Goal: Information Seeking & Learning: Compare options

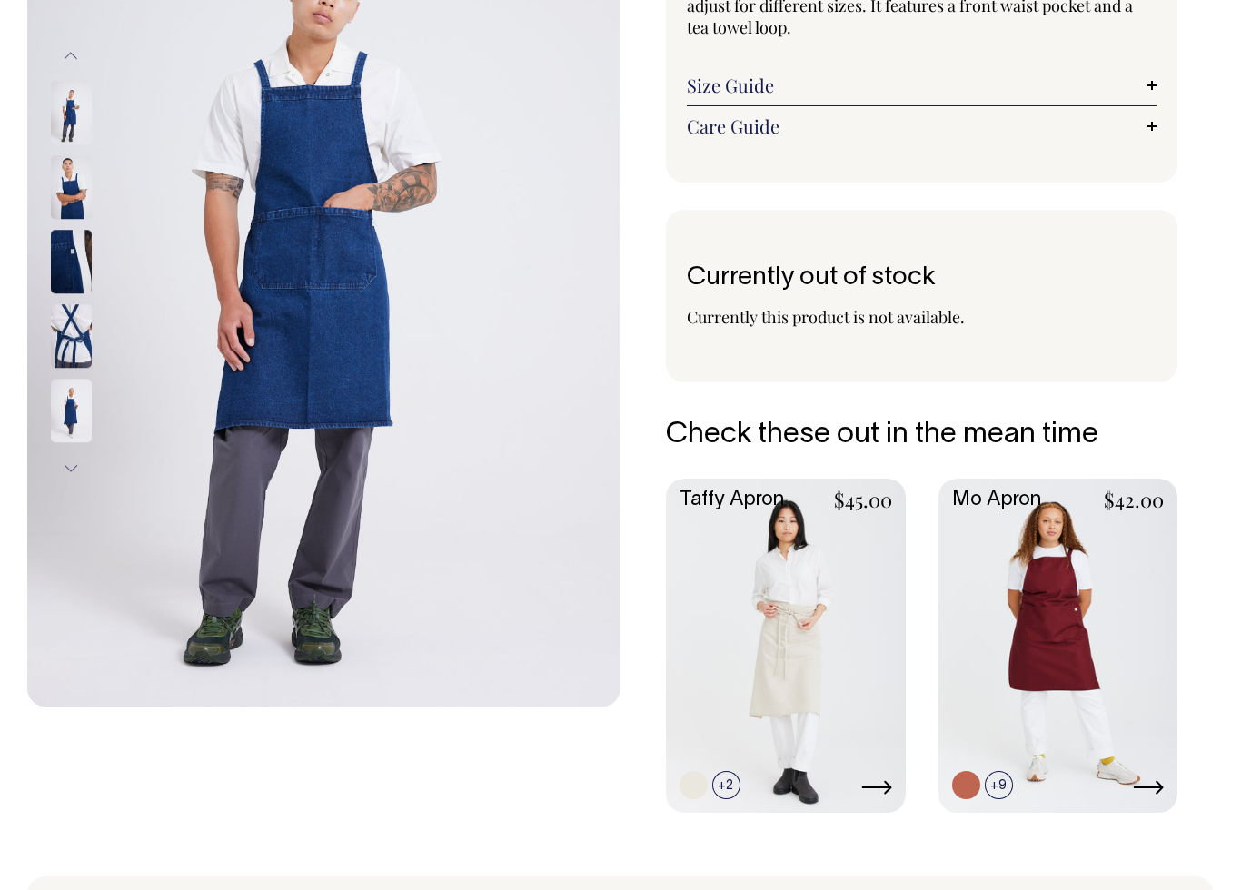
scroll to position [313, 0]
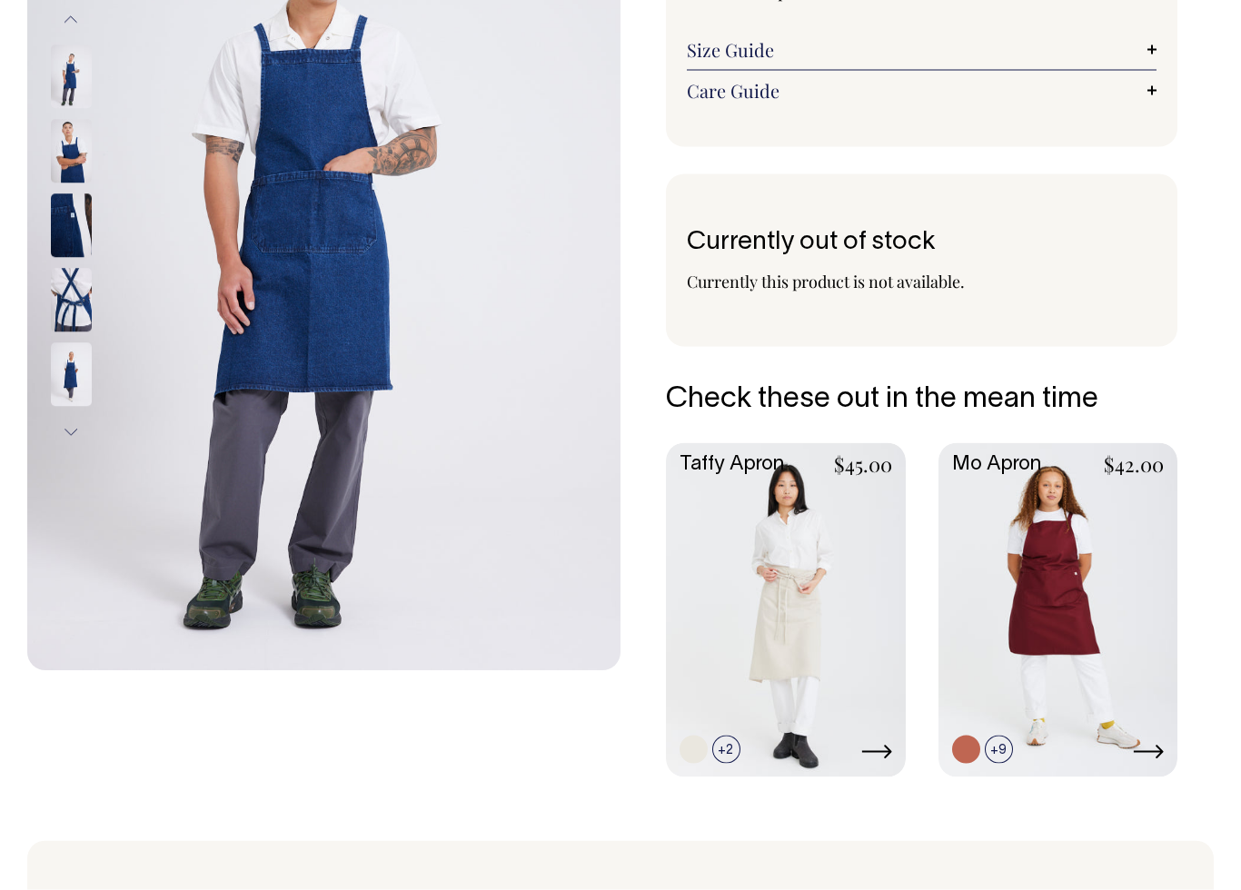
click at [69, 309] on img at bounding box center [71, 302] width 41 height 64
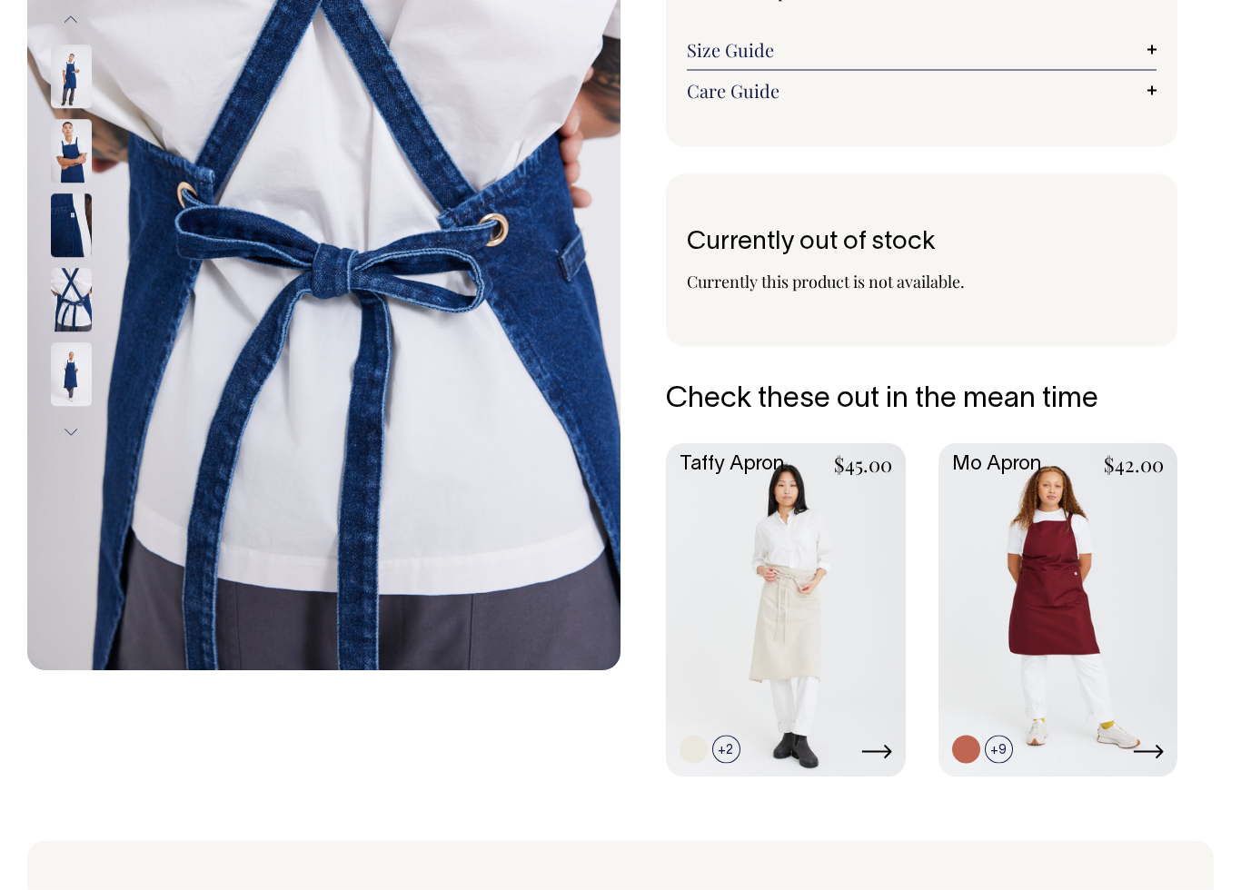
scroll to position [314, 0]
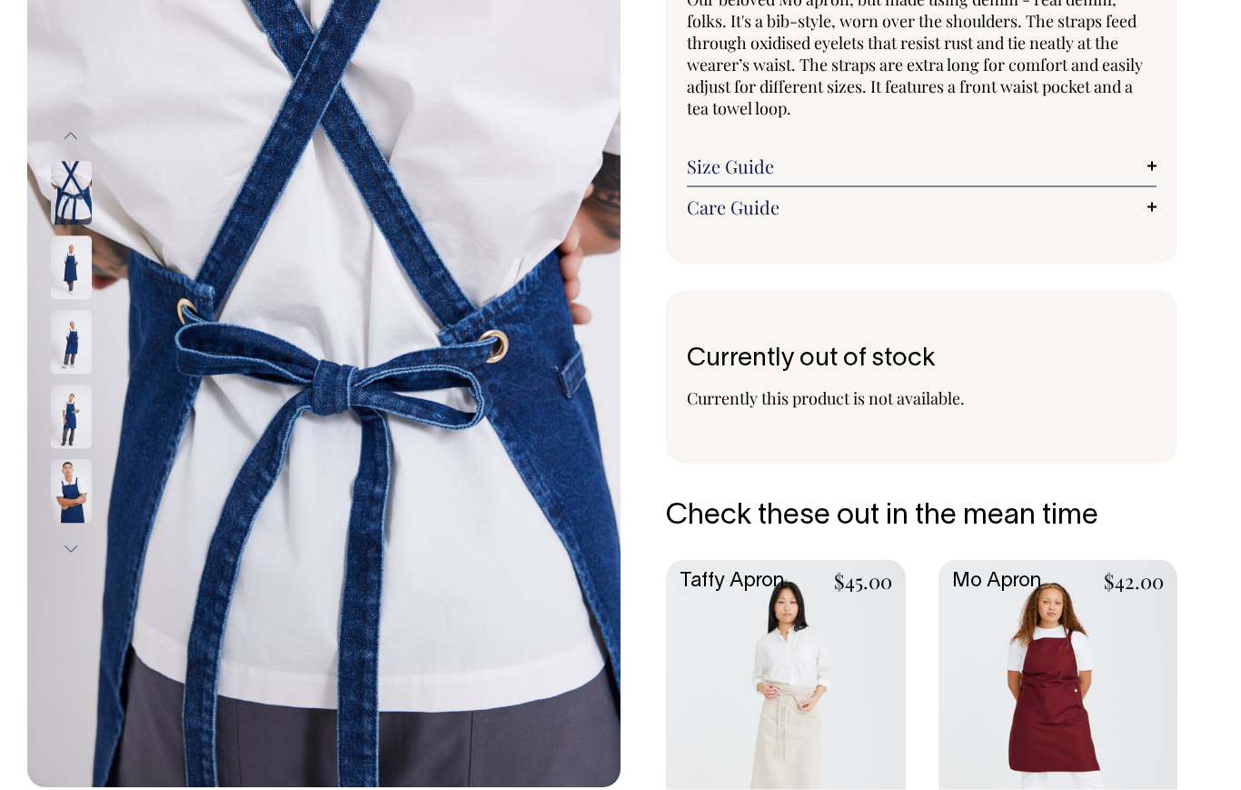
click at [64, 342] on img at bounding box center [71, 344] width 41 height 64
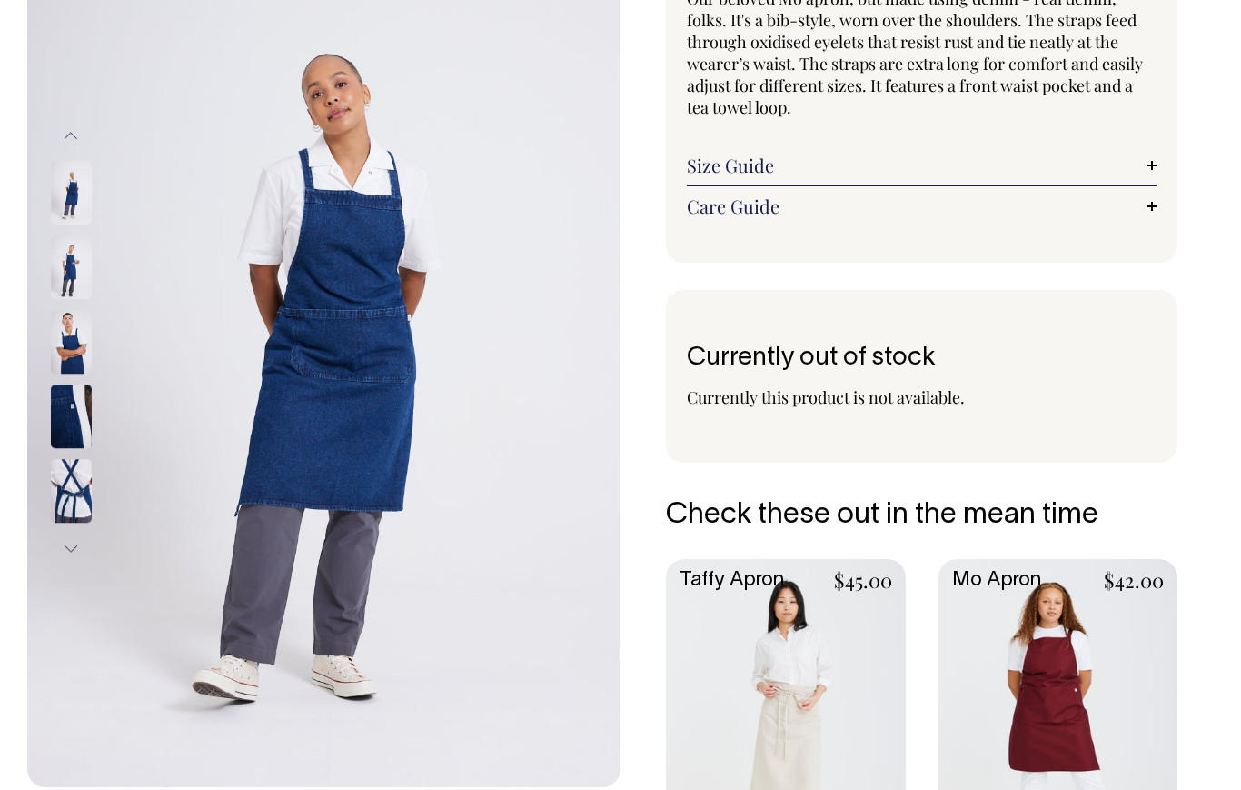
click at [74, 492] on img at bounding box center [71, 492] width 41 height 64
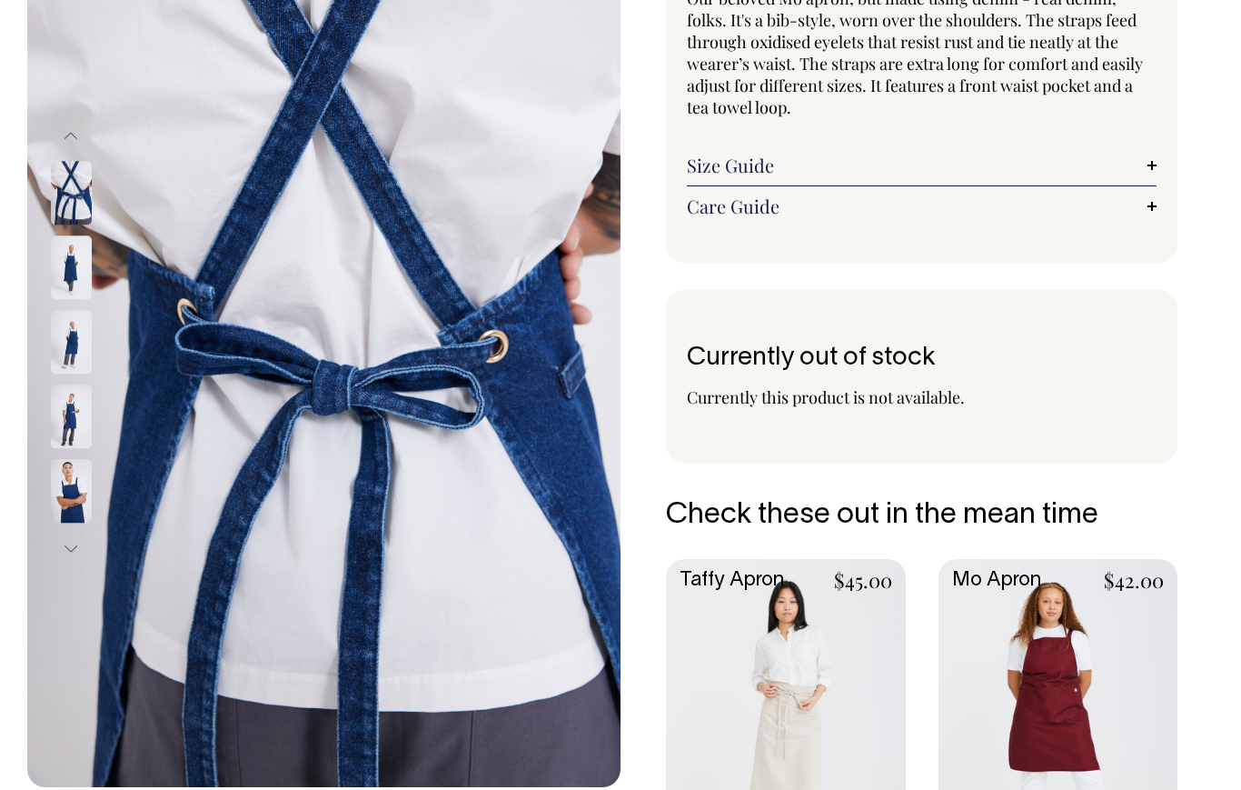
click at [71, 255] on img at bounding box center [71, 268] width 41 height 64
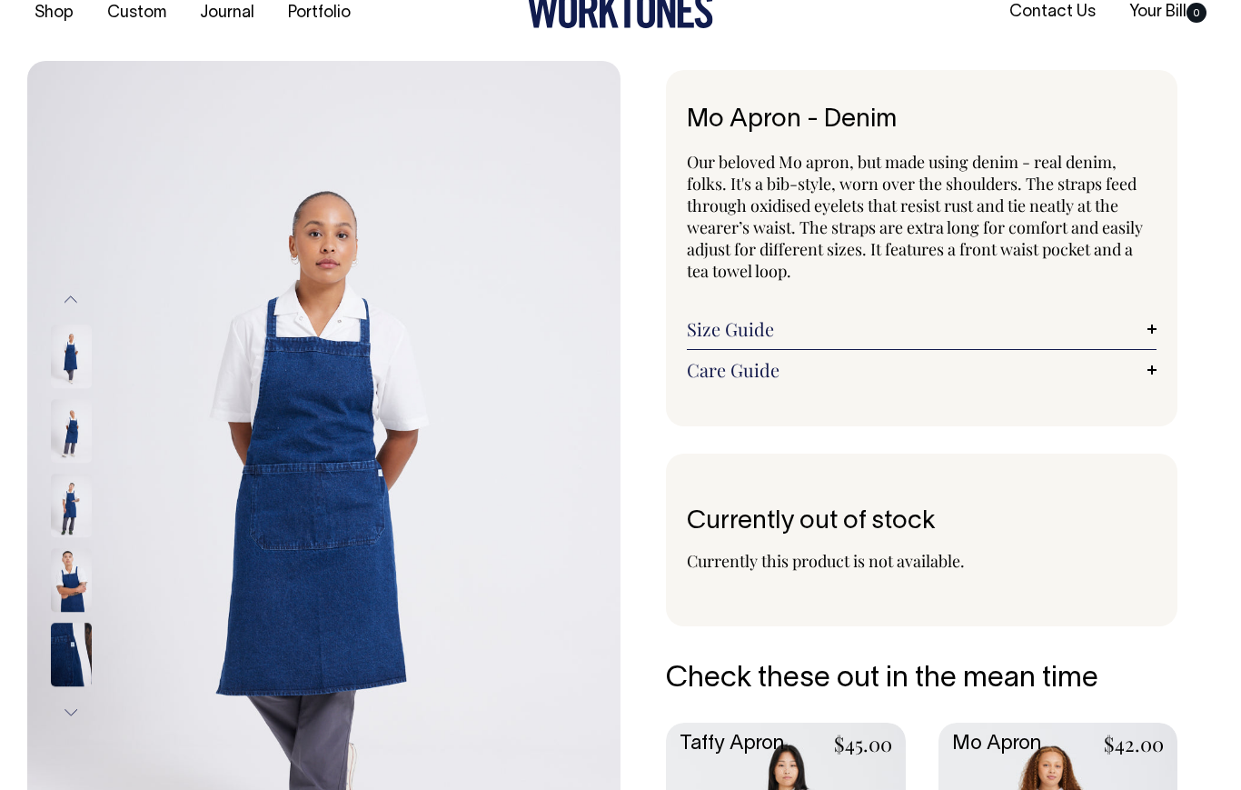
scroll to position [0, 0]
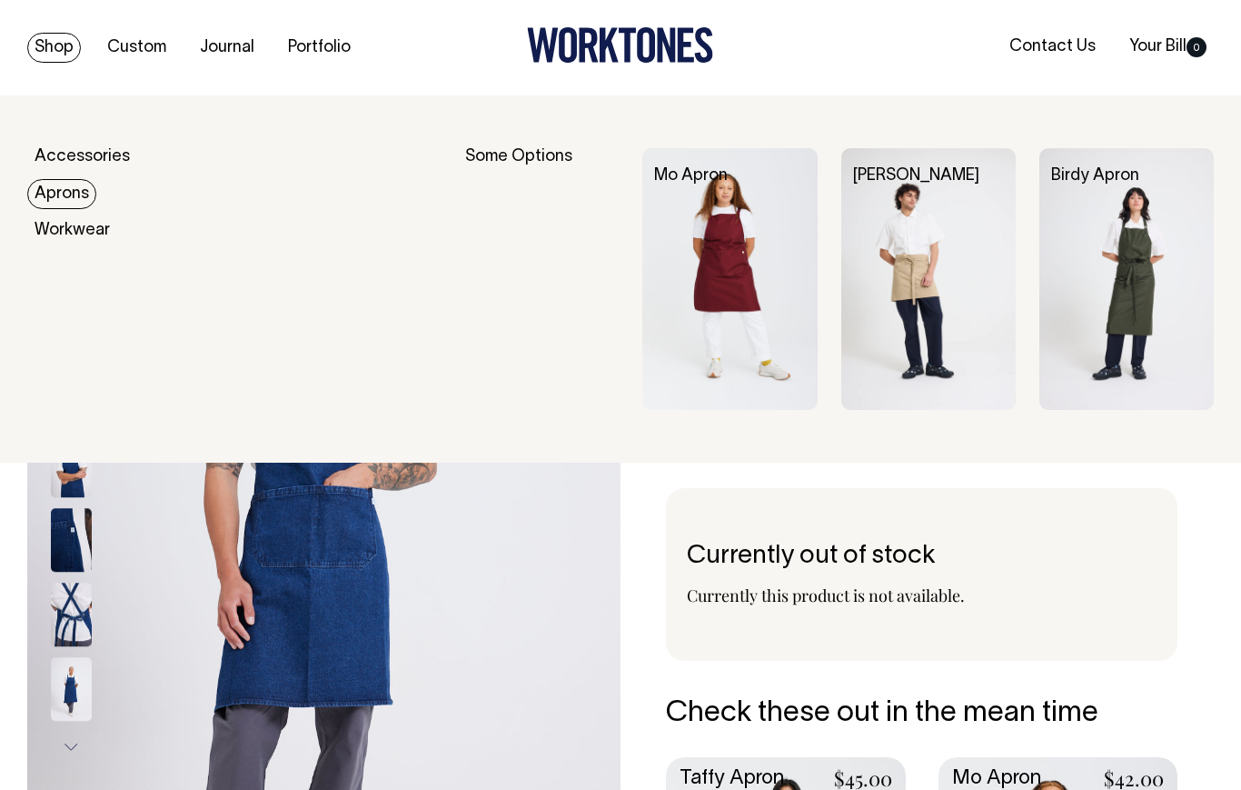
click at [738, 272] on img at bounding box center [729, 279] width 174 height 262
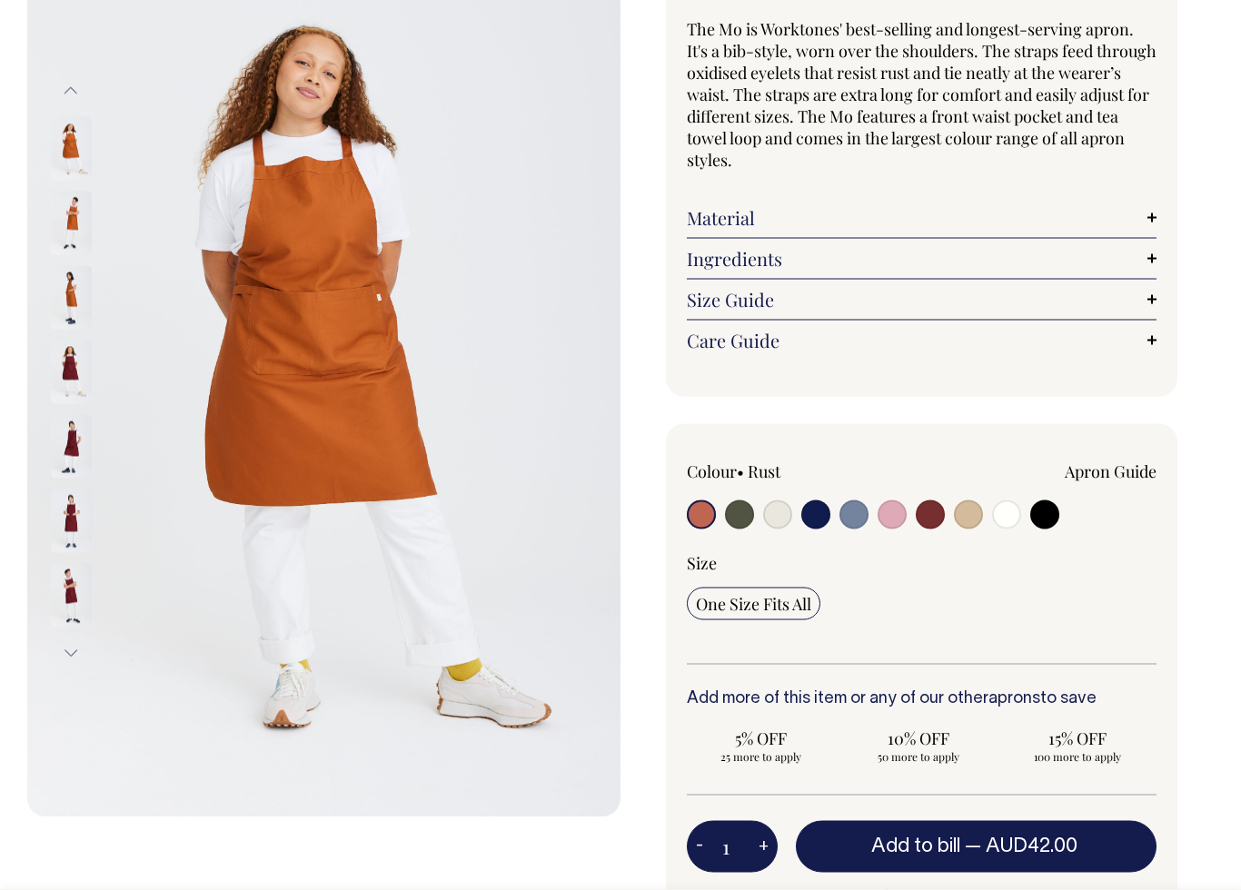
scroll to position [168, 0]
click at [816, 510] on input "radio" at bounding box center [815, 514] width 29 height 29
radio input "true"
select select "Dark Navy"
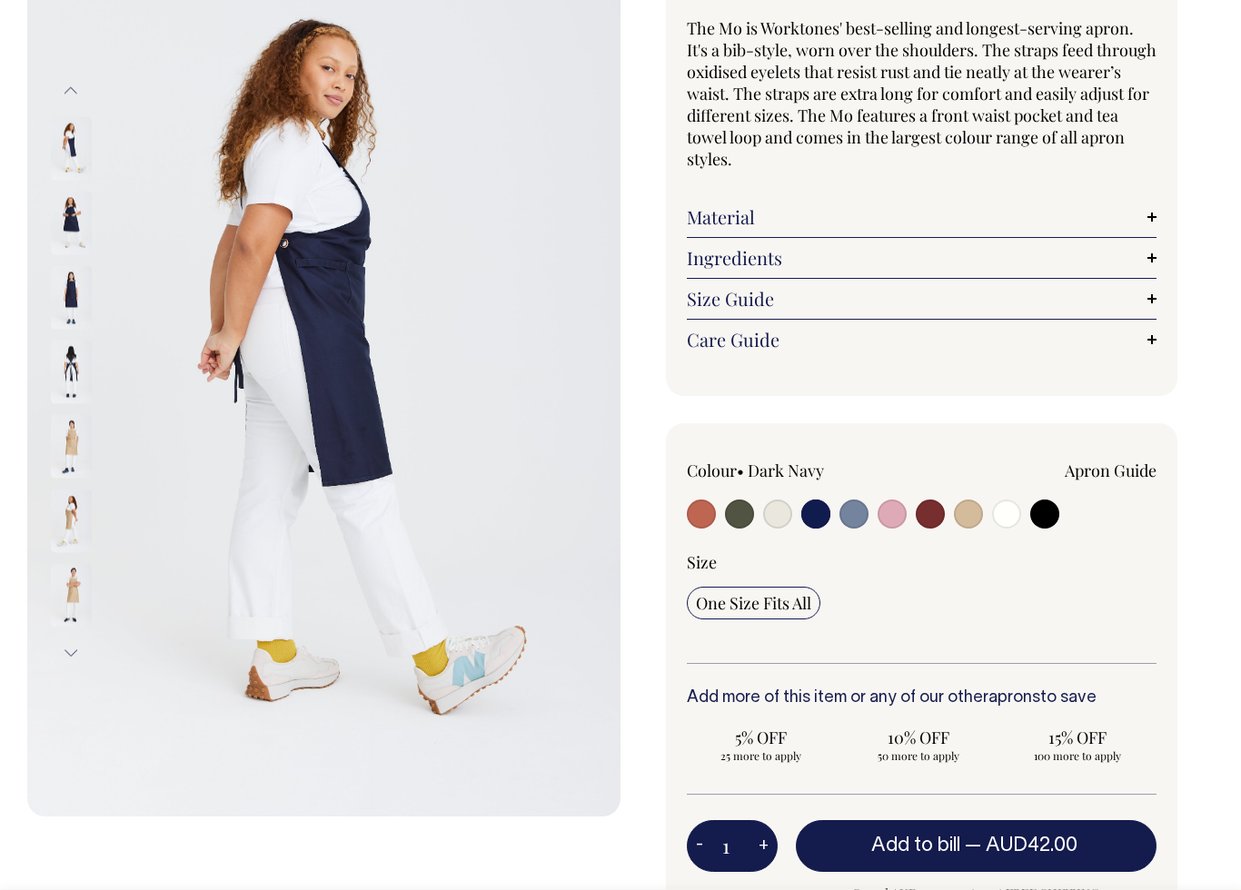
click at [71, 283] on img at bounding box center [71, 297] width 41 height 64
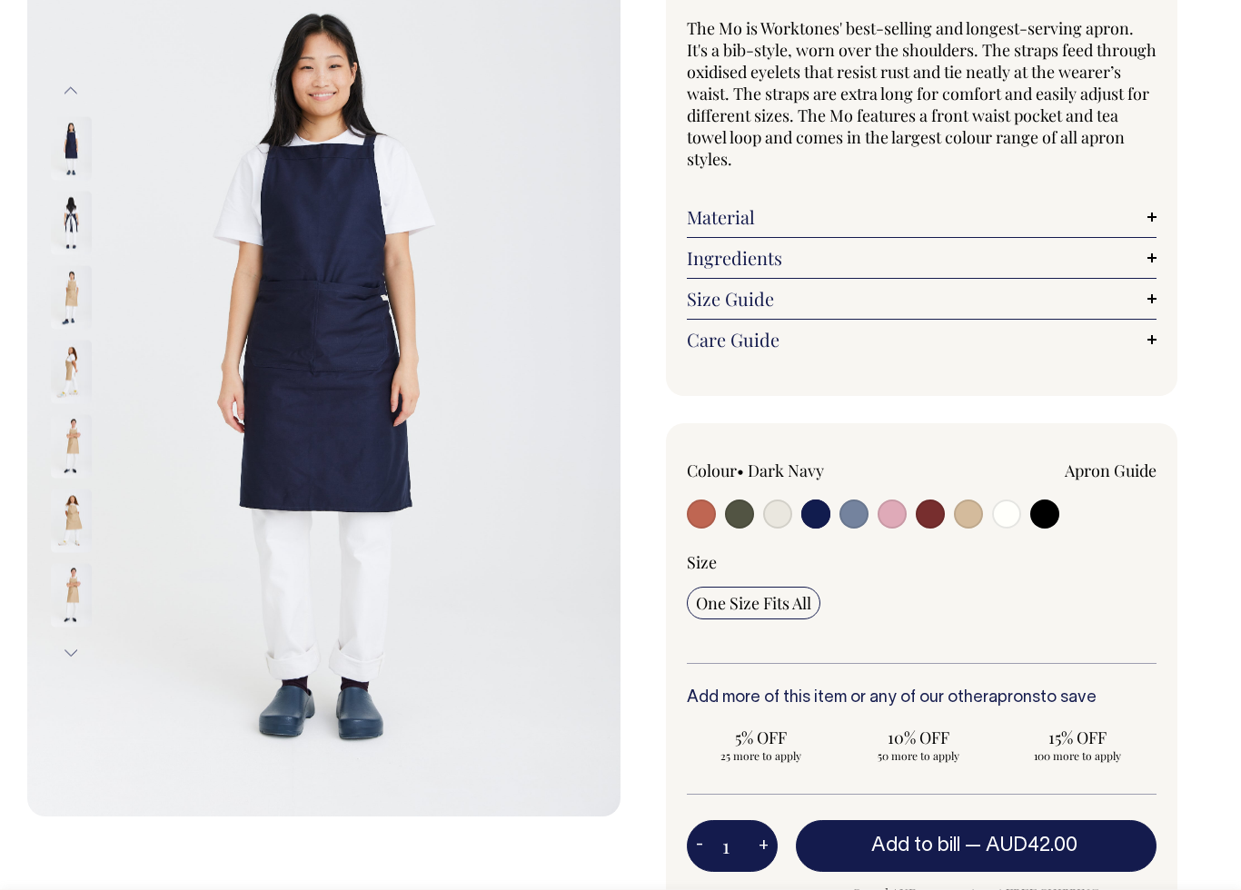
click at [78, 377] on img at bounding box center [71, 372] width 41 height 64
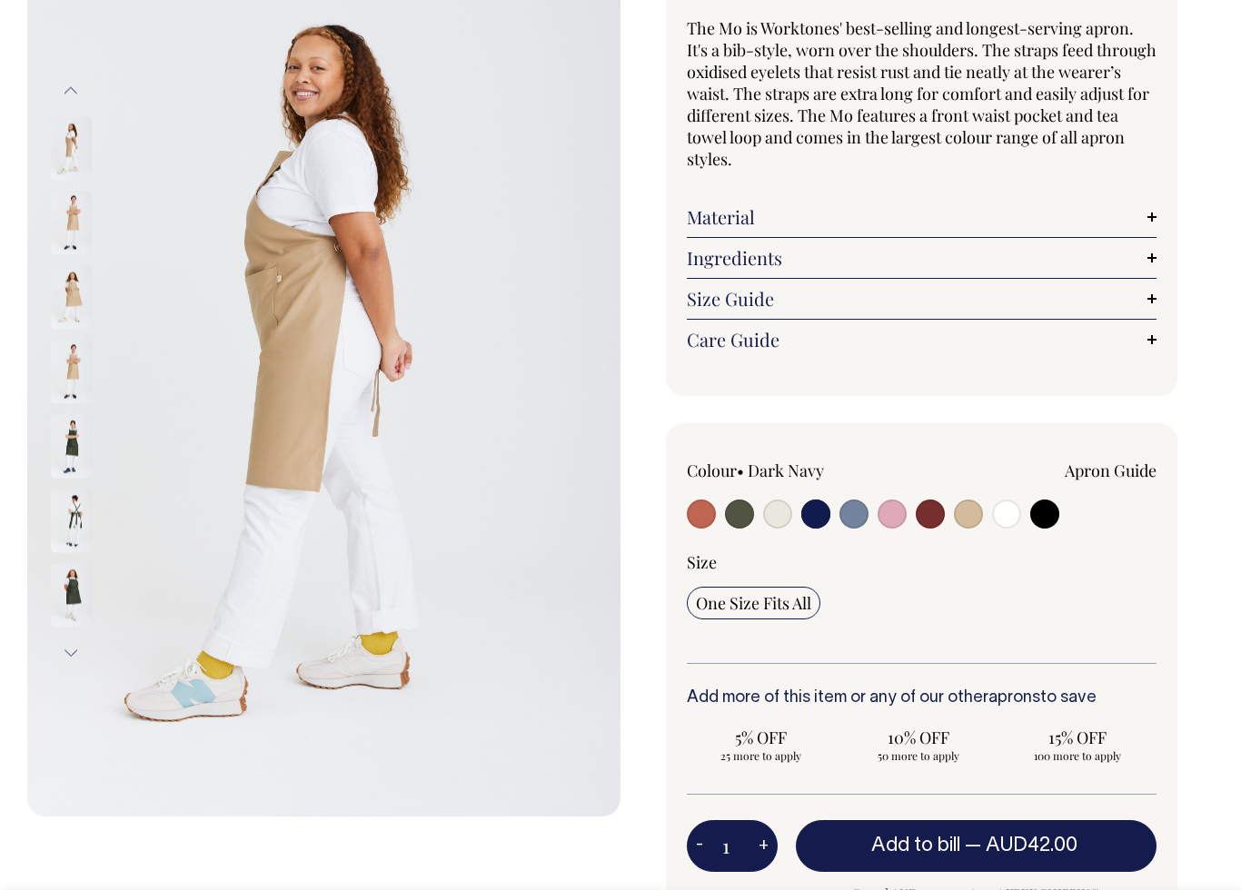
click at [853, 512] on input "radio" at bounding box center [853, 514] width 29 height 29
radio input "true"
select select "Blue/Grey"
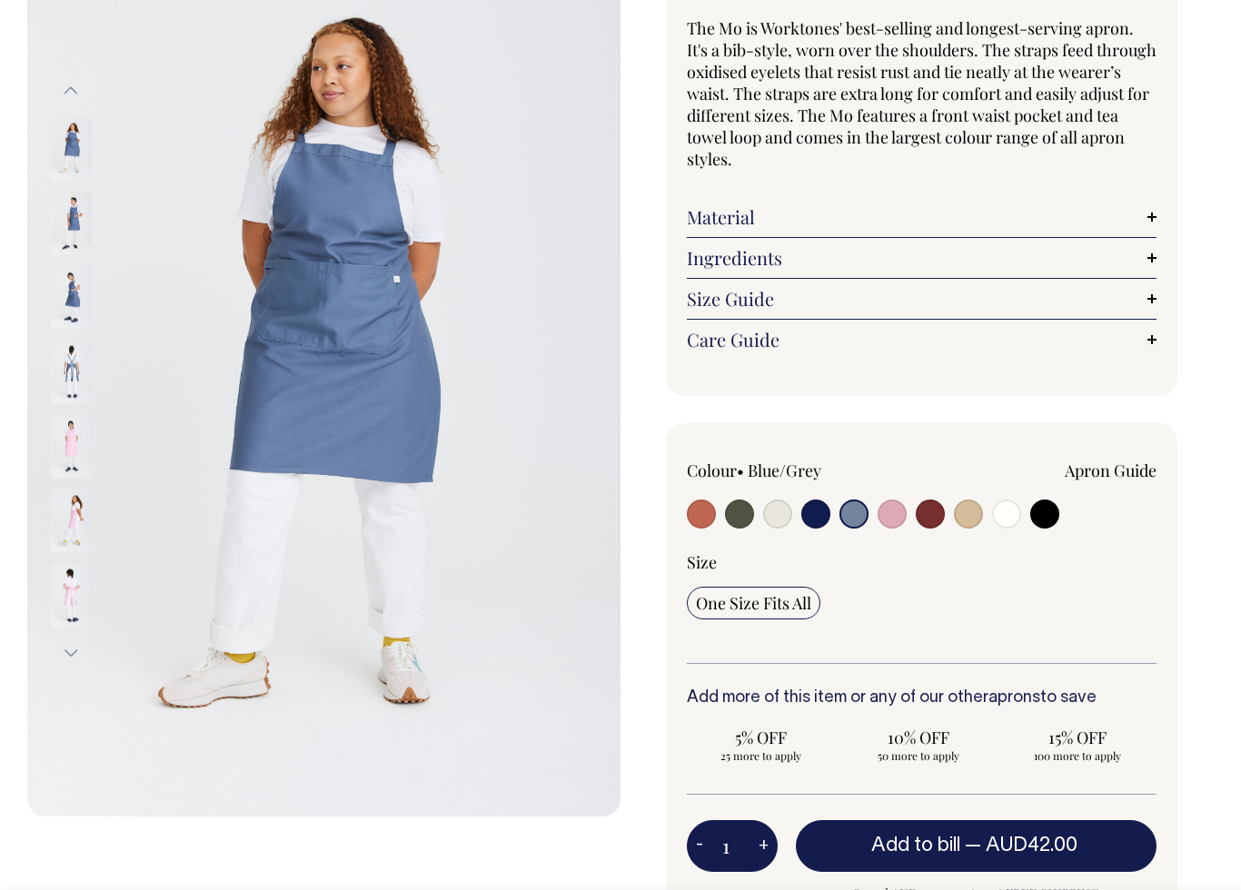
click at [739, 521] on input "radio" at bounding box center [739, 514] width 29 height 29
radio input "true"
select select "Olive"
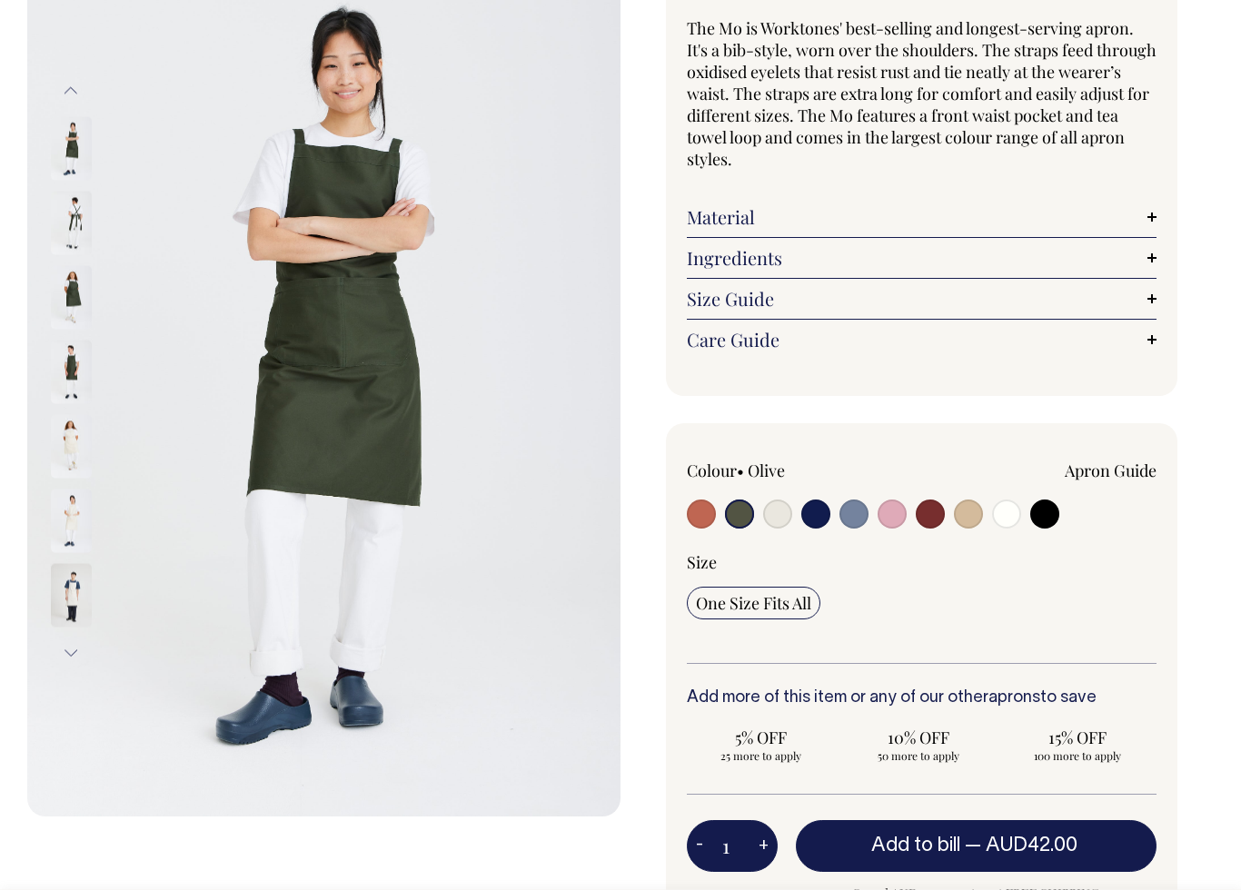
click at [70, 578] on img at bounding box center [71, 595] width 41 height 64
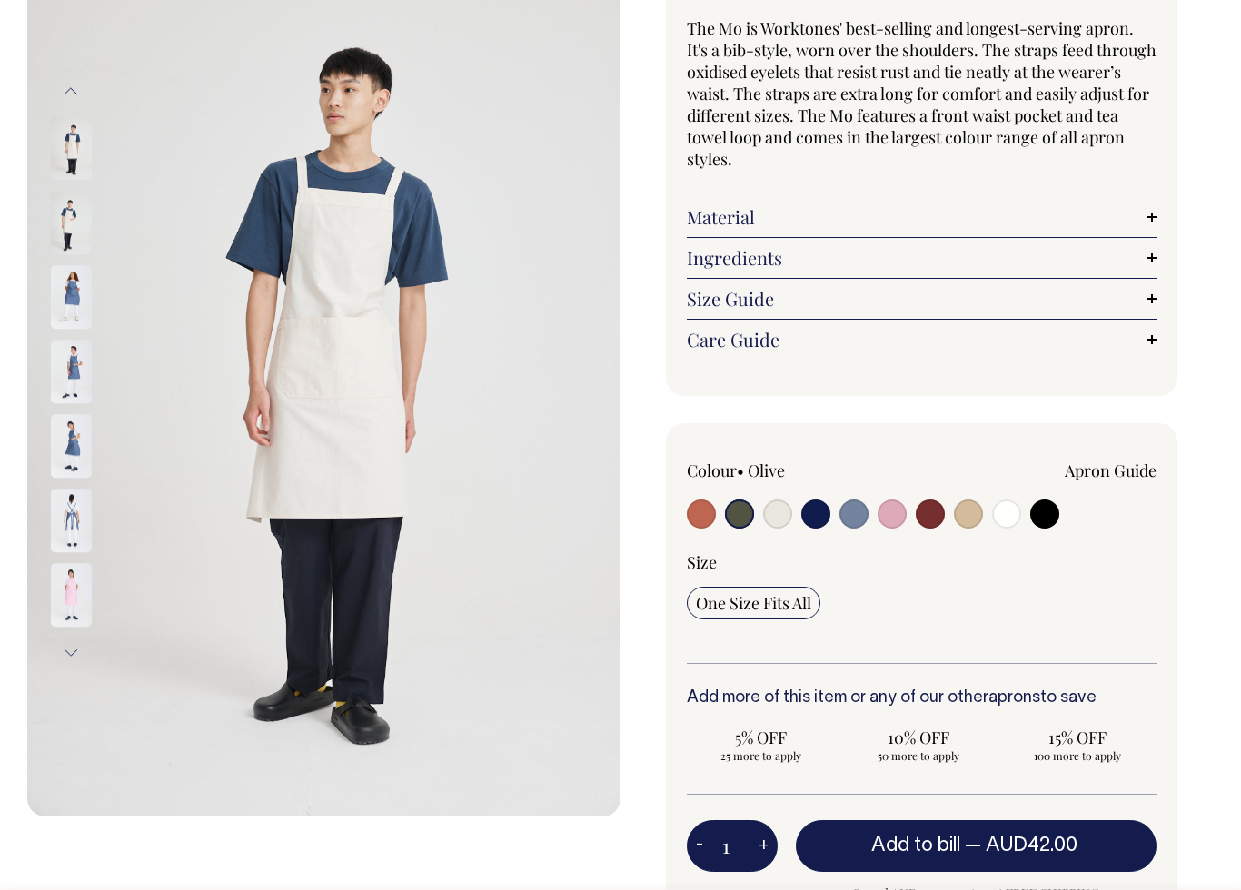
click at [62, 525] on img at bounding box center [71, 522] width 41 height 64
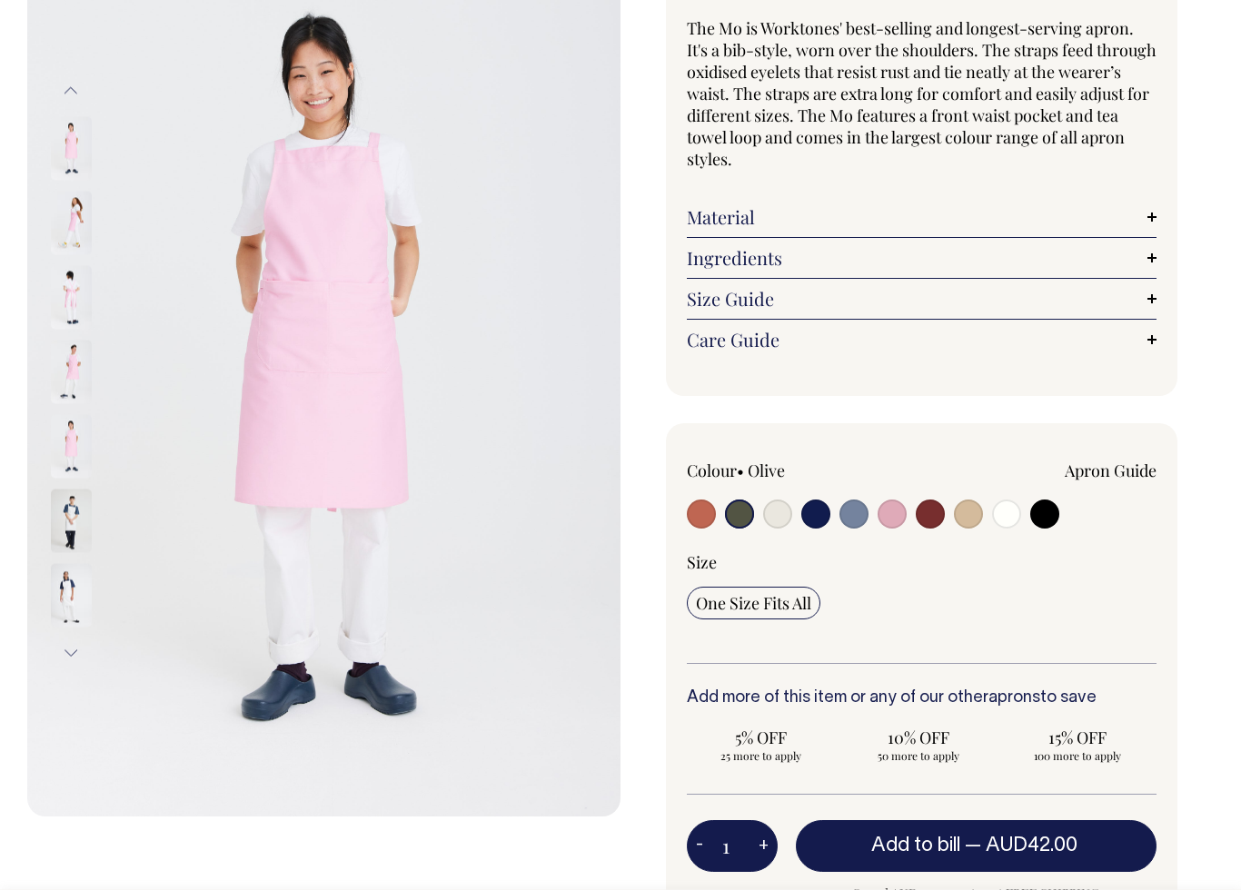
click at [67, 526] on img at bounding box center [71, 521] width 41 height 64
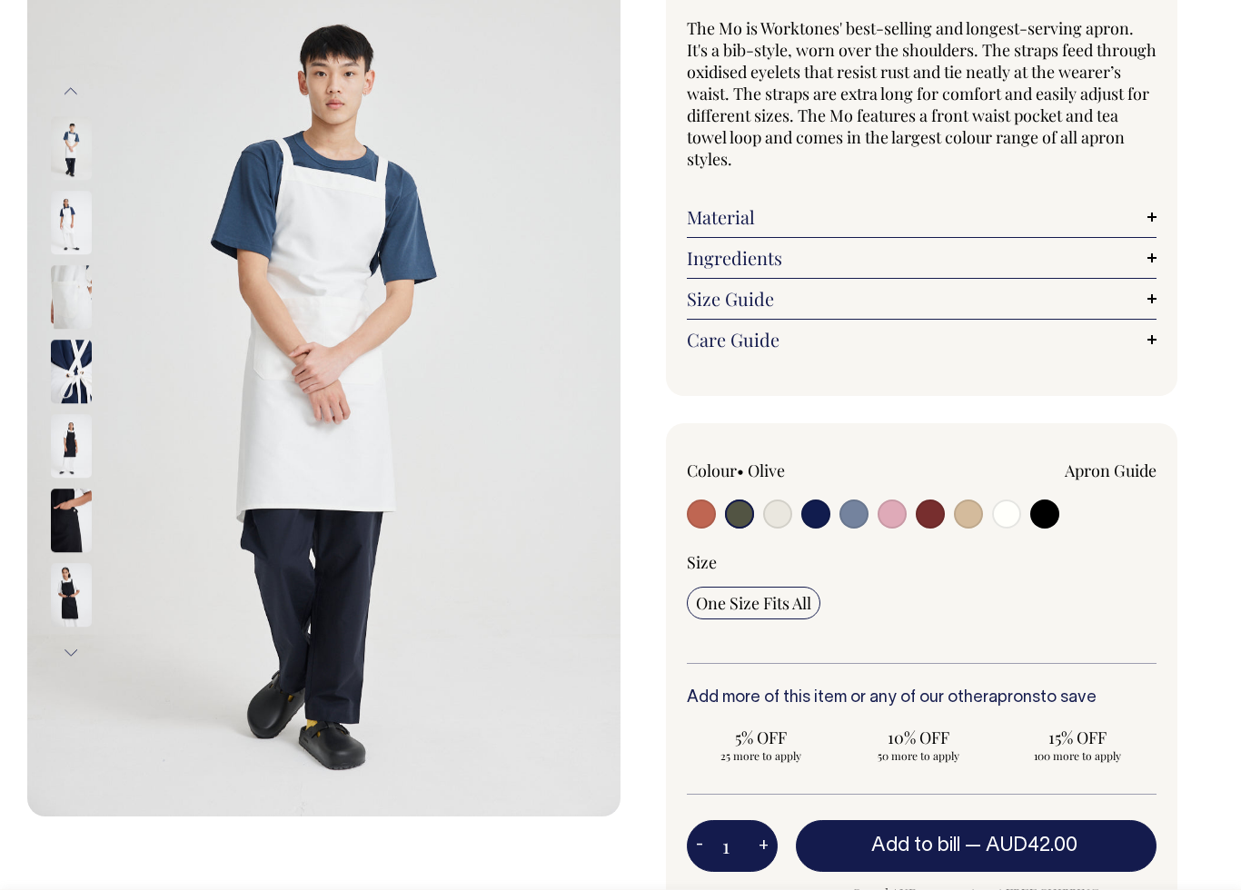
click at [67, 517] on img at bounding box center [71, 522] width 41 height 64
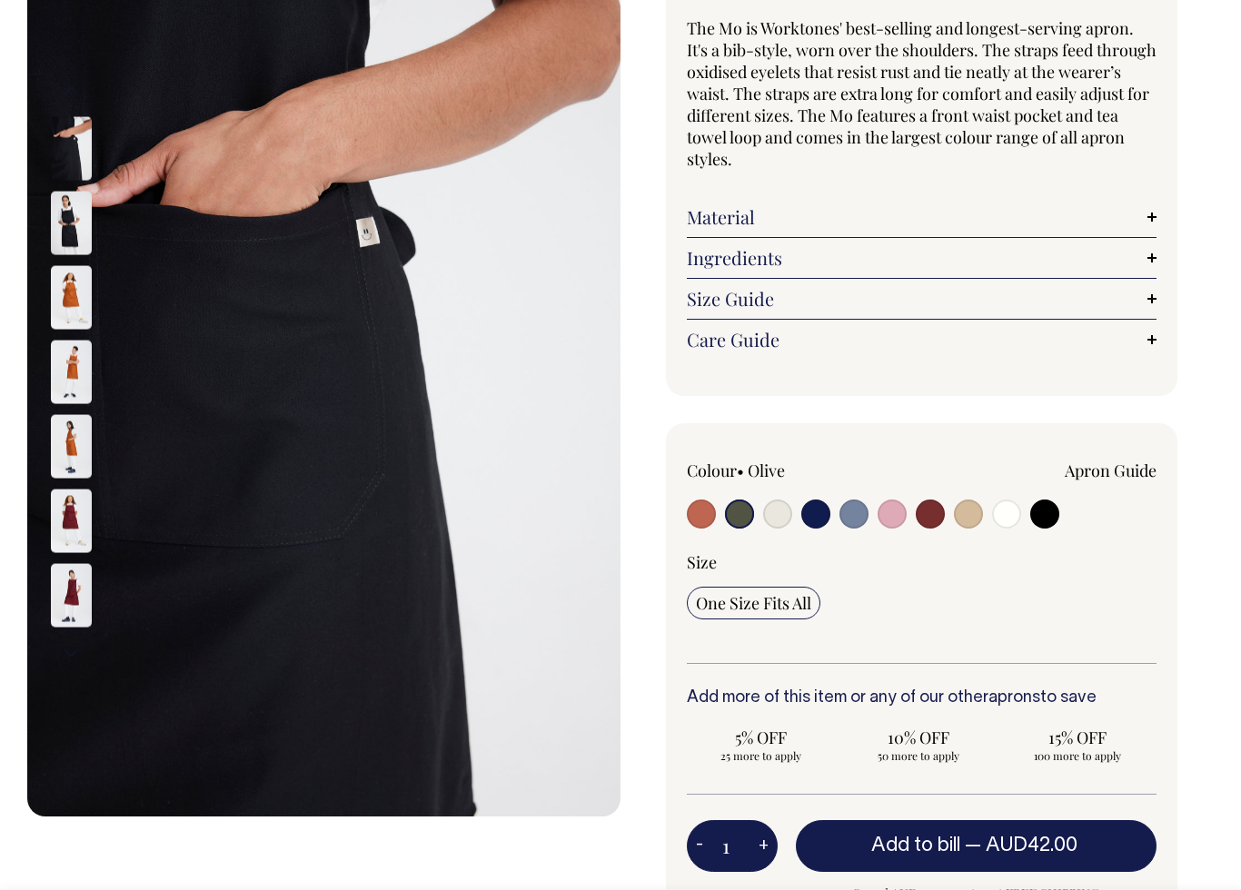
click at [1049, 514] on input "radio" at bounding box center [1044, 514] width 29 height 29
radio input "true"
select select "Black"
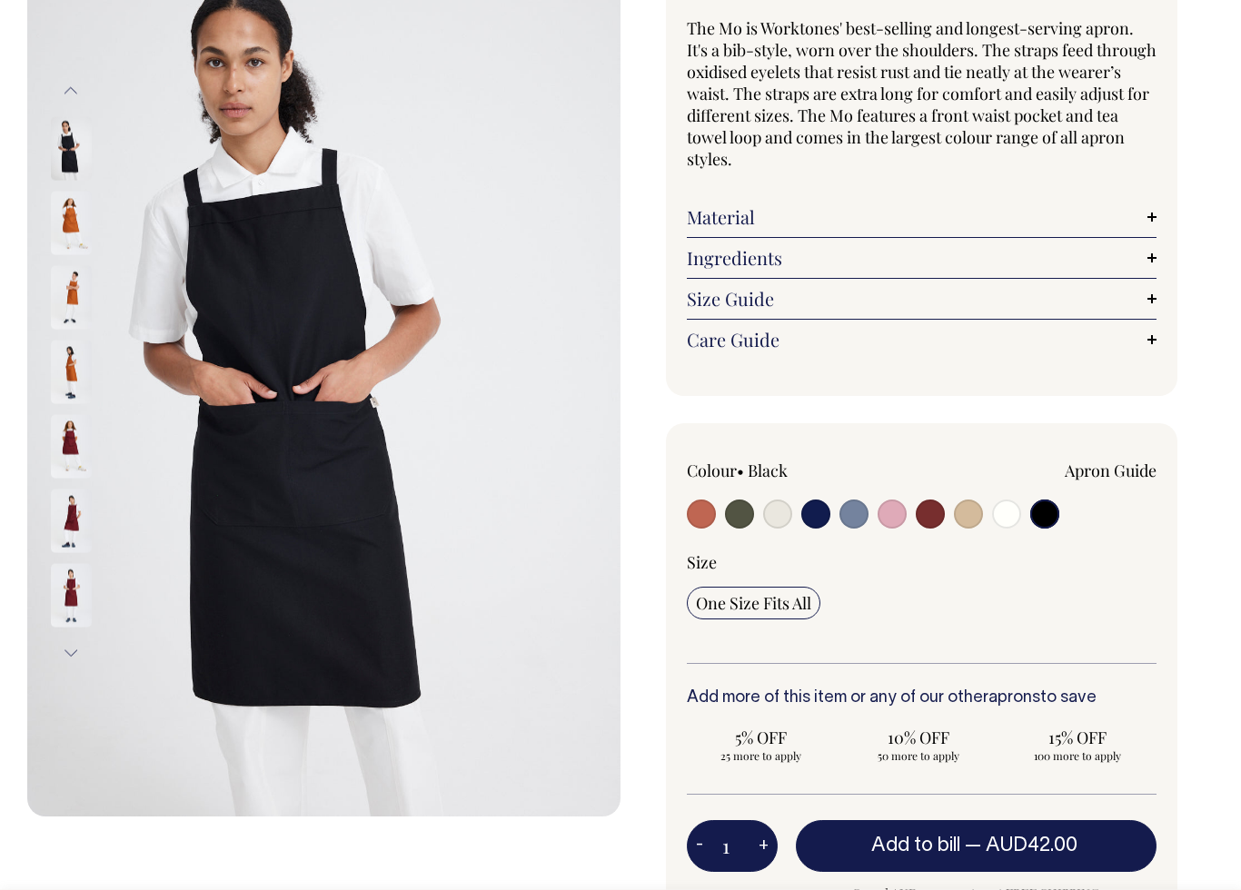
click at [1014, 519] on input "radio" at bounding box center [1006, 514] width 29 height 29
radio input "true"
select select "Off-White"
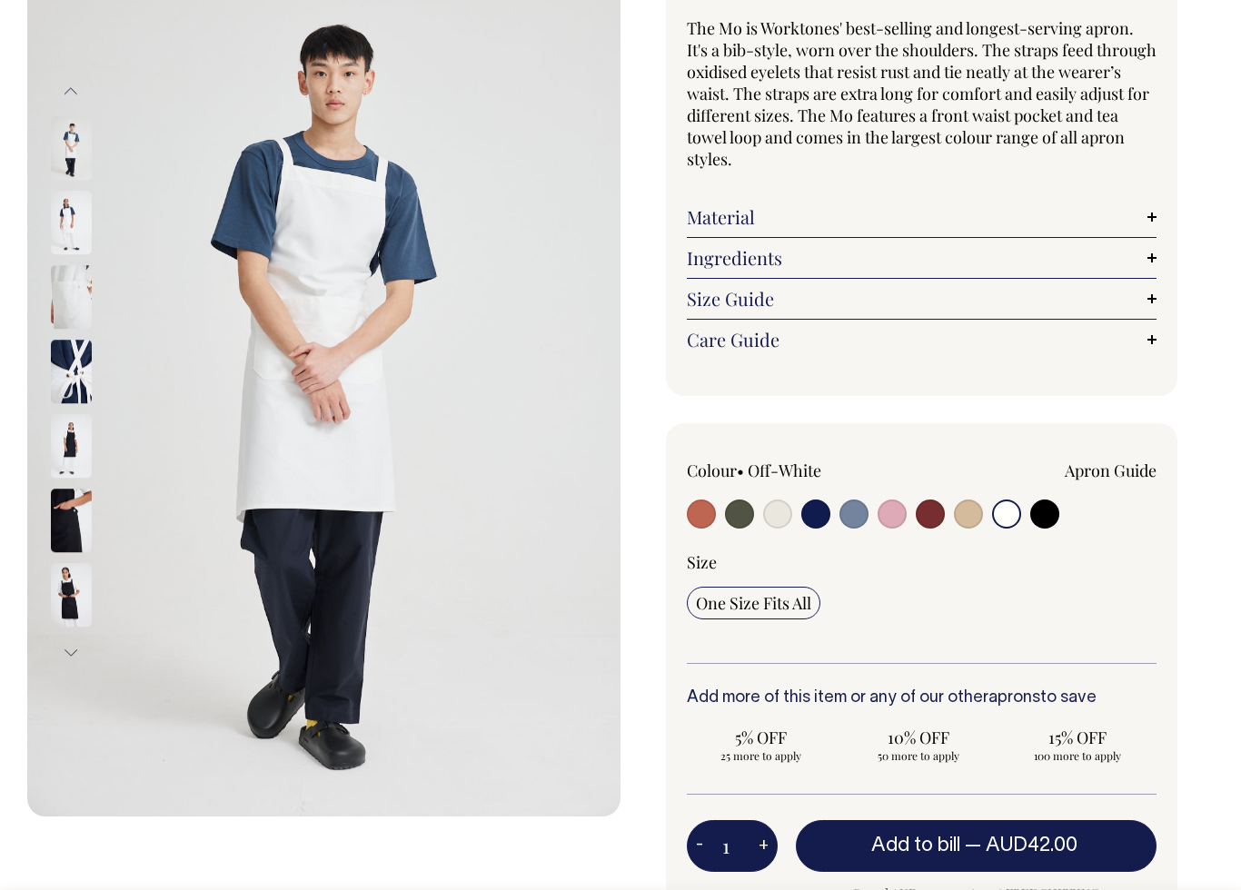
click at [970, 512] on input "radio" at bounding box center [968, 514] width 29 height 29
radio input "true"
radio input "false"
select select "Khaki"
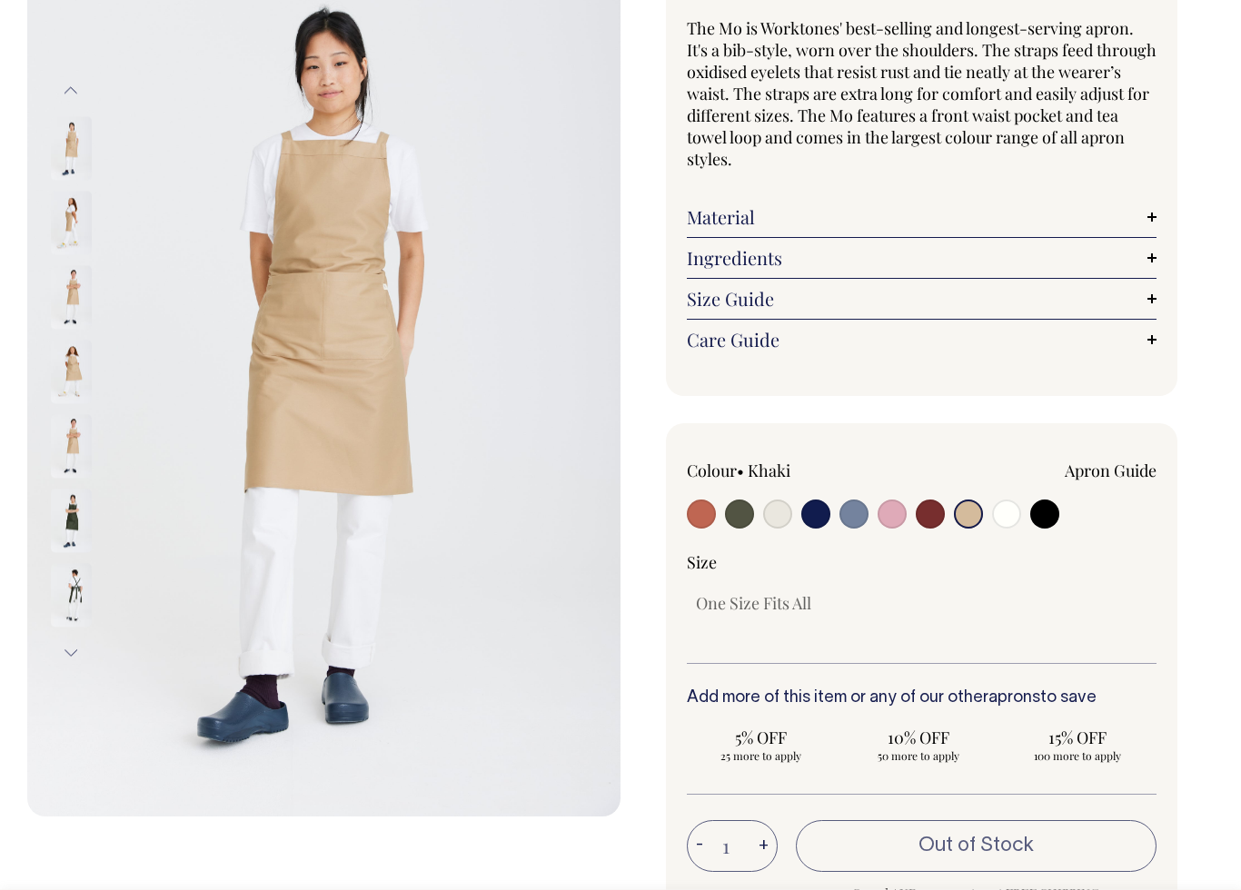
click at [930, 512] on input "radio" at bounding box center [930, 514] width 29 height 29
radio input "true"
select select "Burgundy"
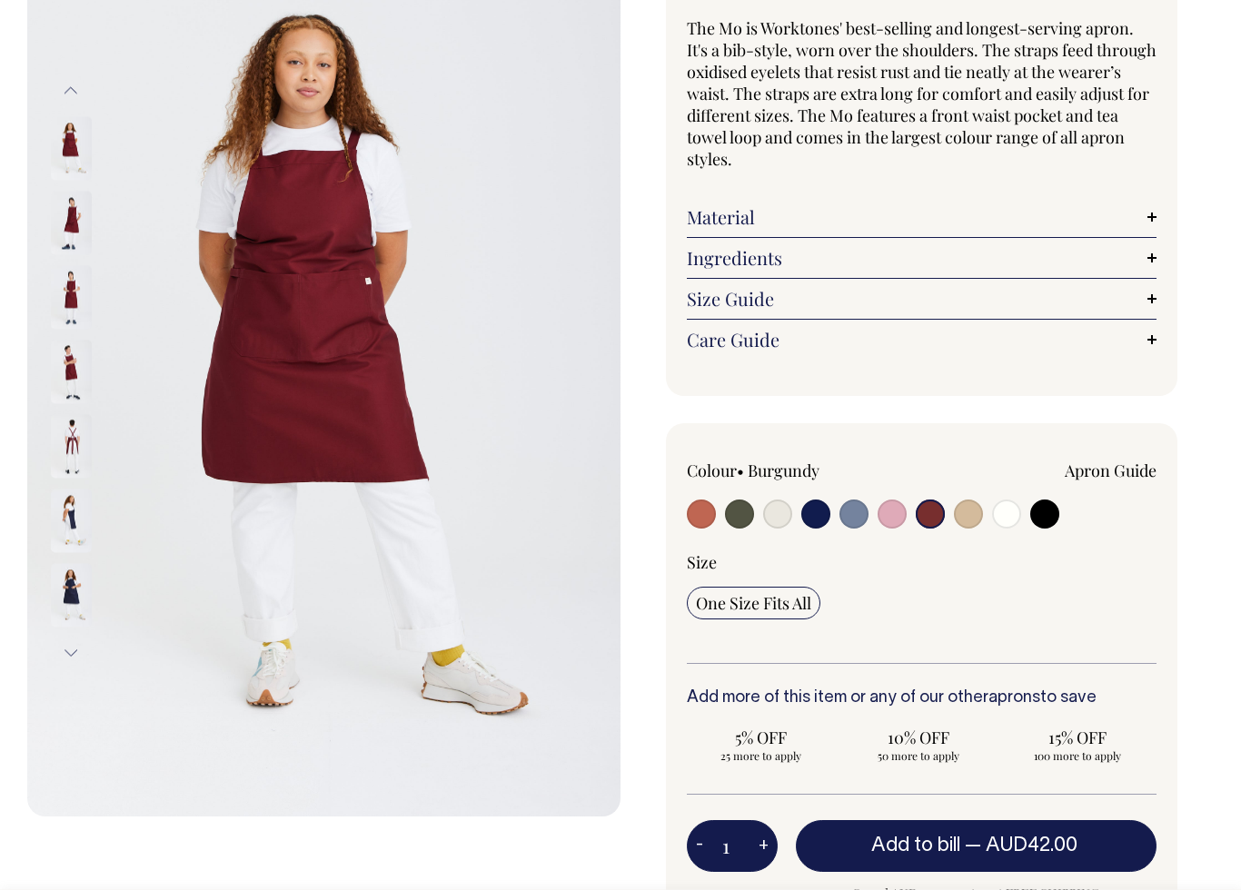
click at [897, 513] on input "radio" at bounding box center [892, 514] width 29 height 29
radio input "true"
select select "Pink"
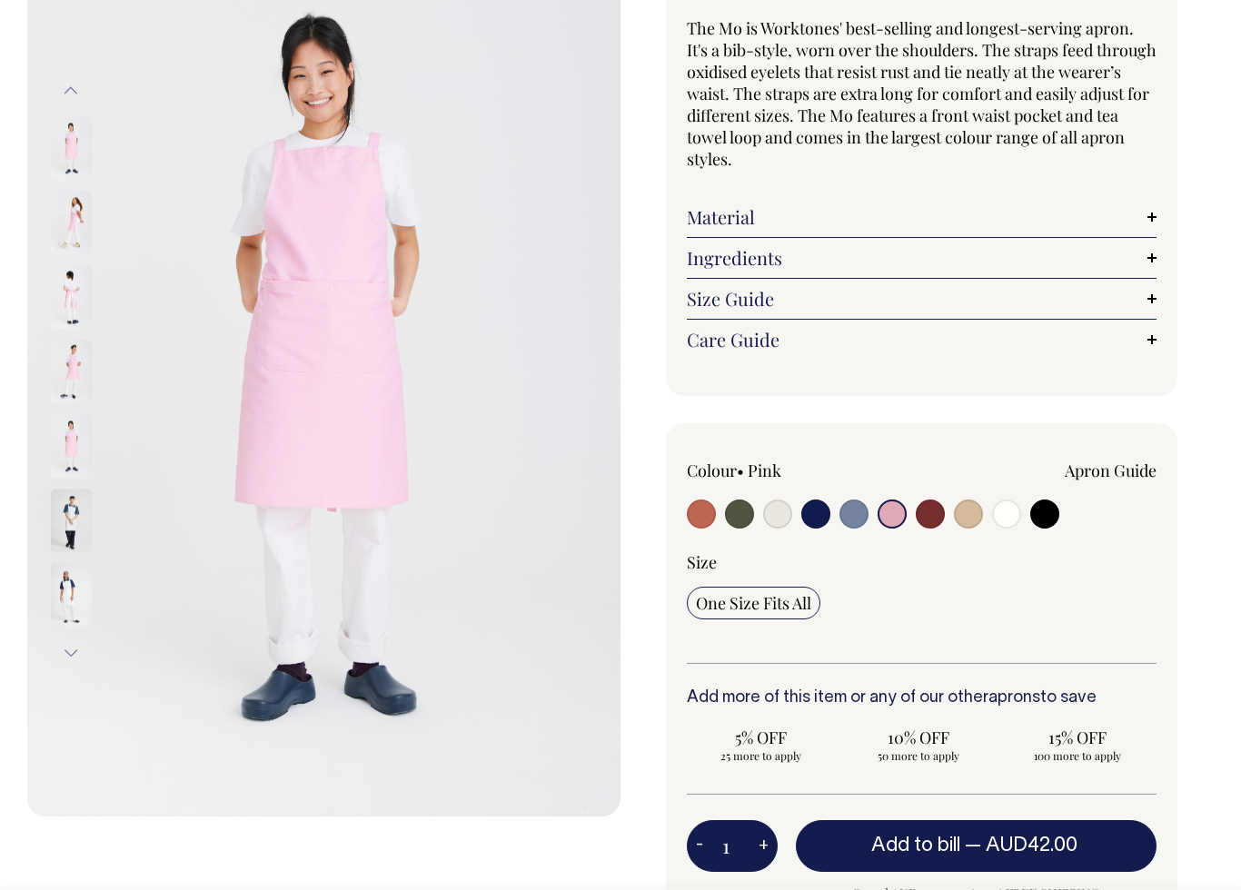
click at [849, 512] on input "radio" at bounding box center [853, 514] width 29 height 29
radio input "true"
select select "Blue/Grey"
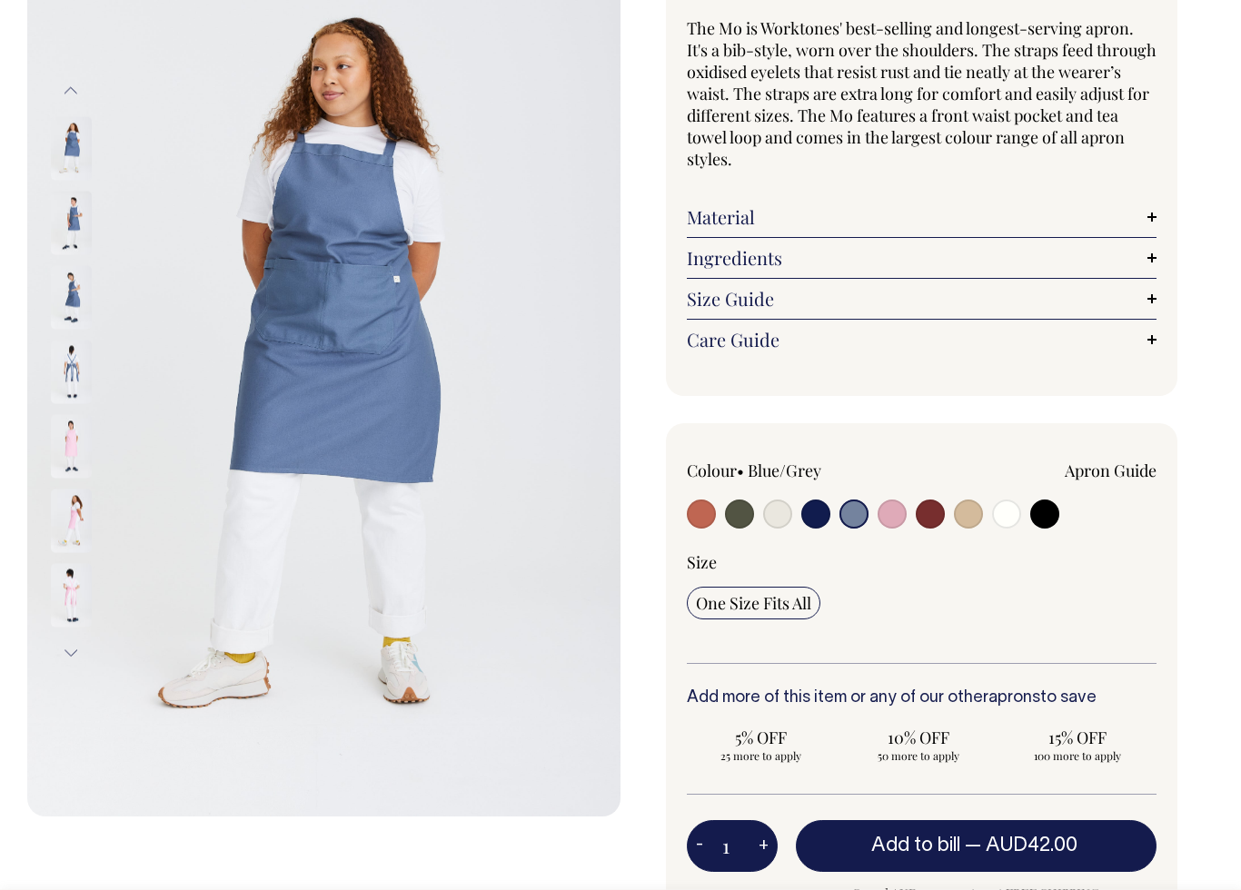
click at [813, 512] on input "radio" at bounding box center [815, 514] width 29 height 29
radio input "true"
select select "Dark Navy"
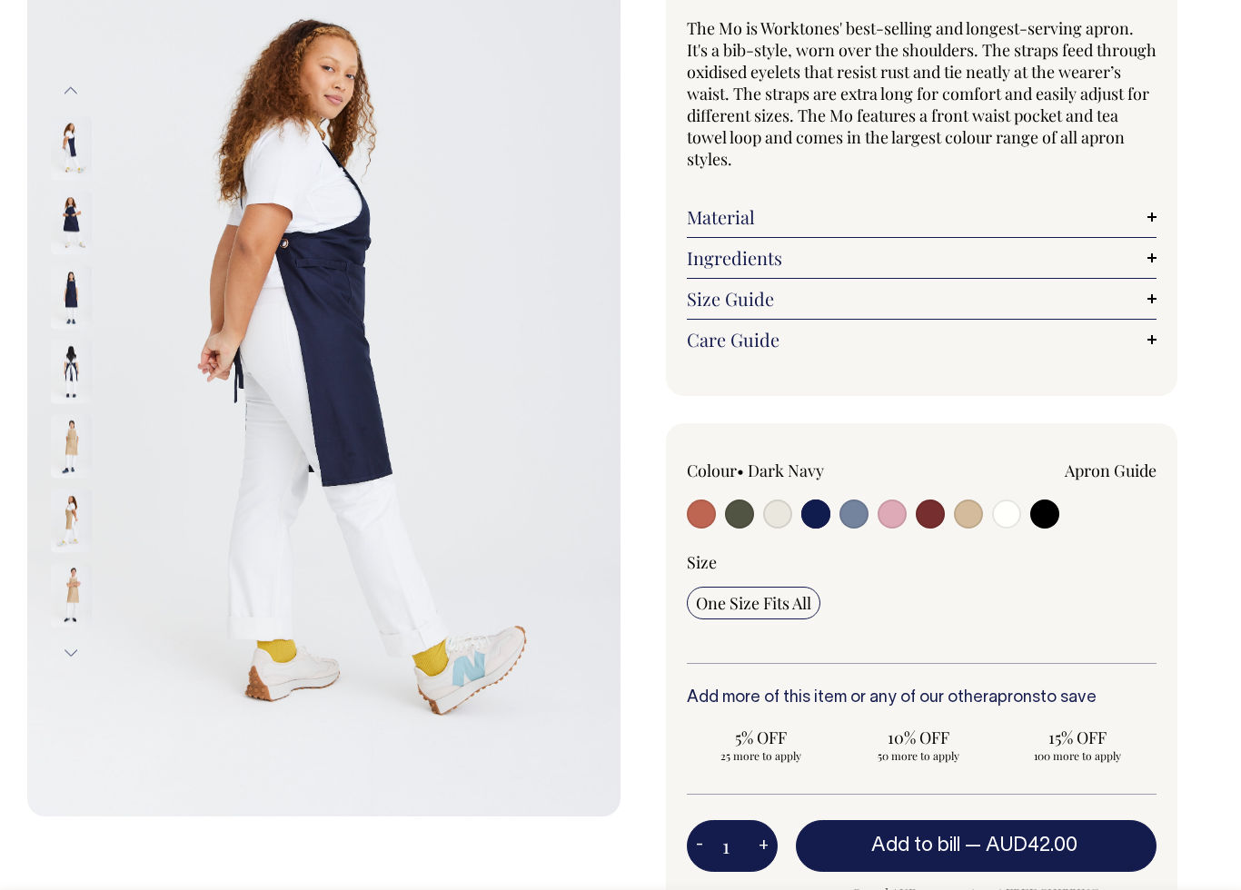
click at [78, 299] on img at bounding box center [71, 297] width 41 height 64
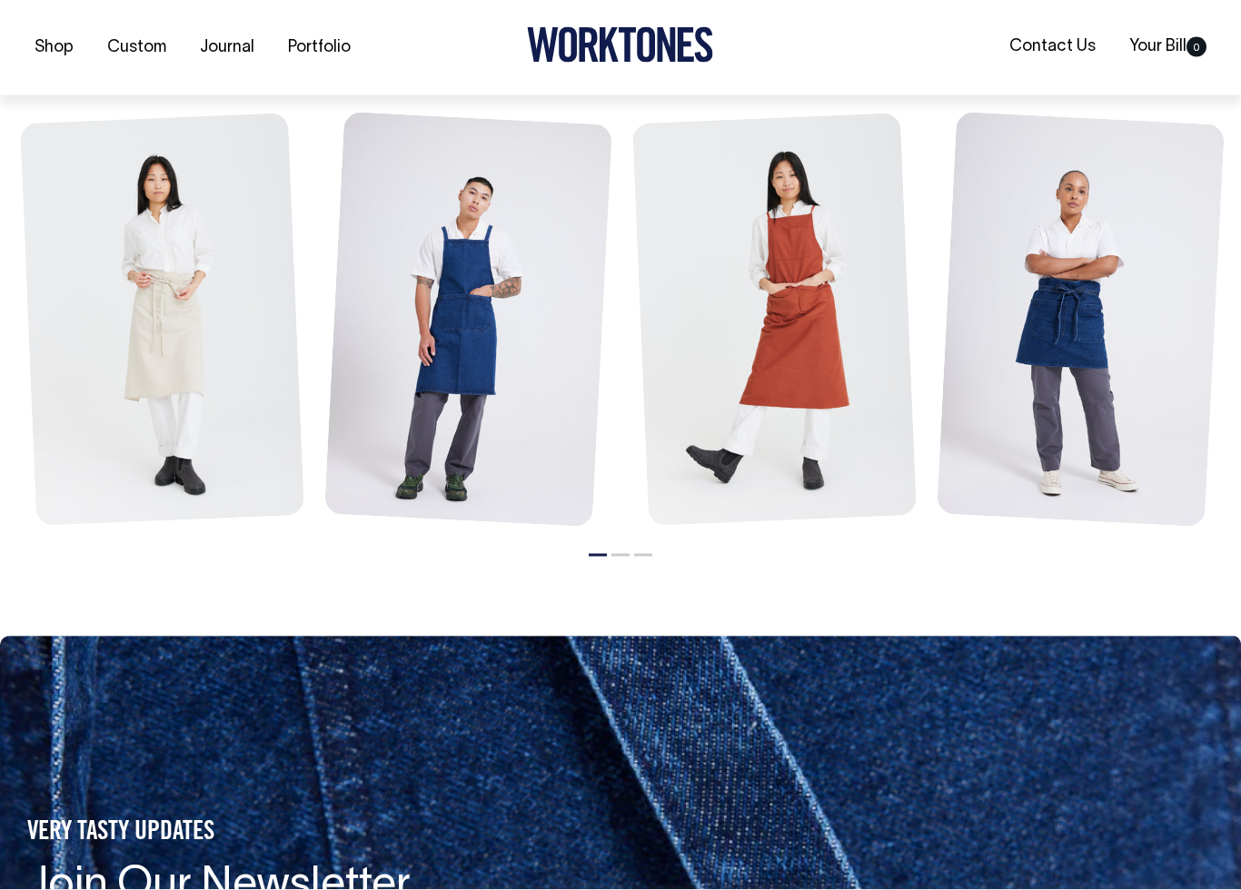
scroll to position [2217, 0]
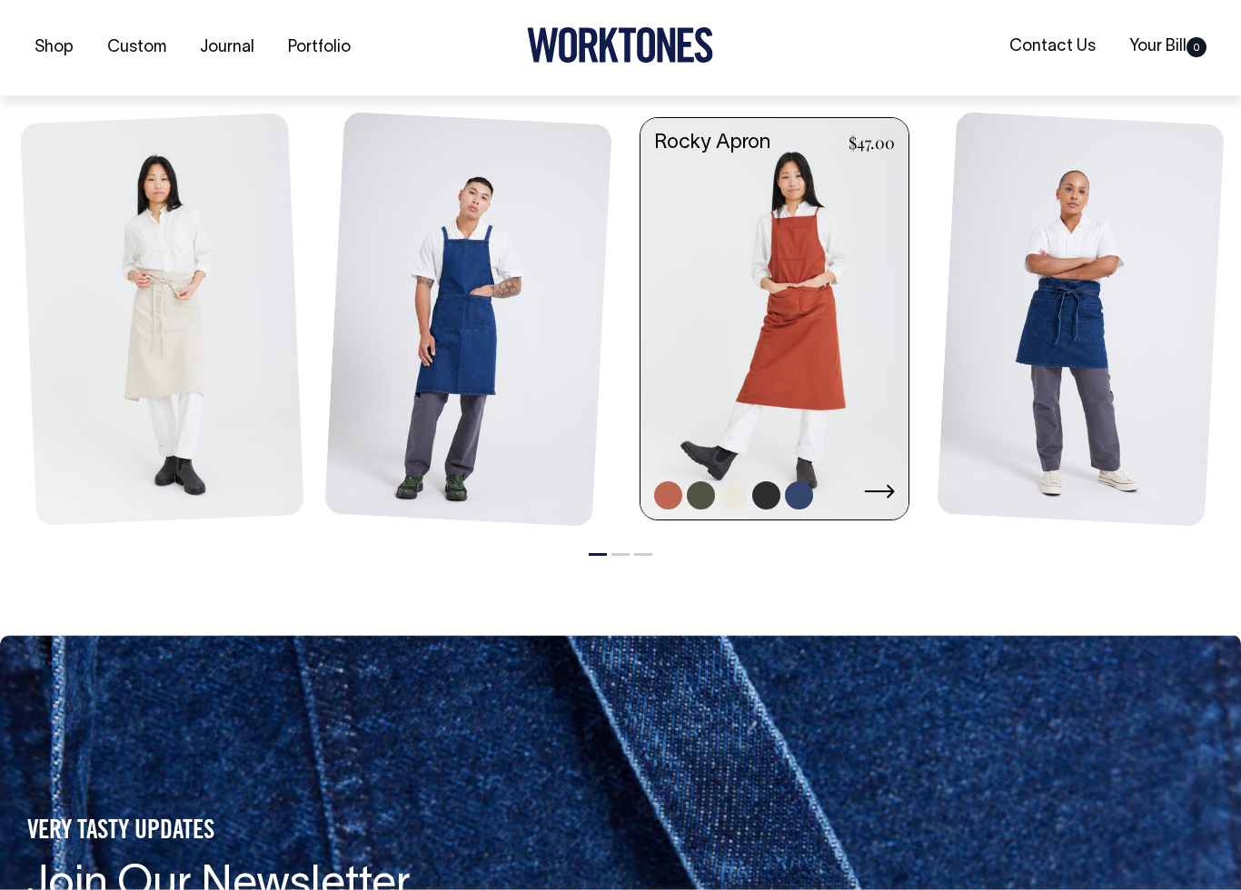
click at [808, 339] on link at bounding box center [775, 321] width 268 height 406
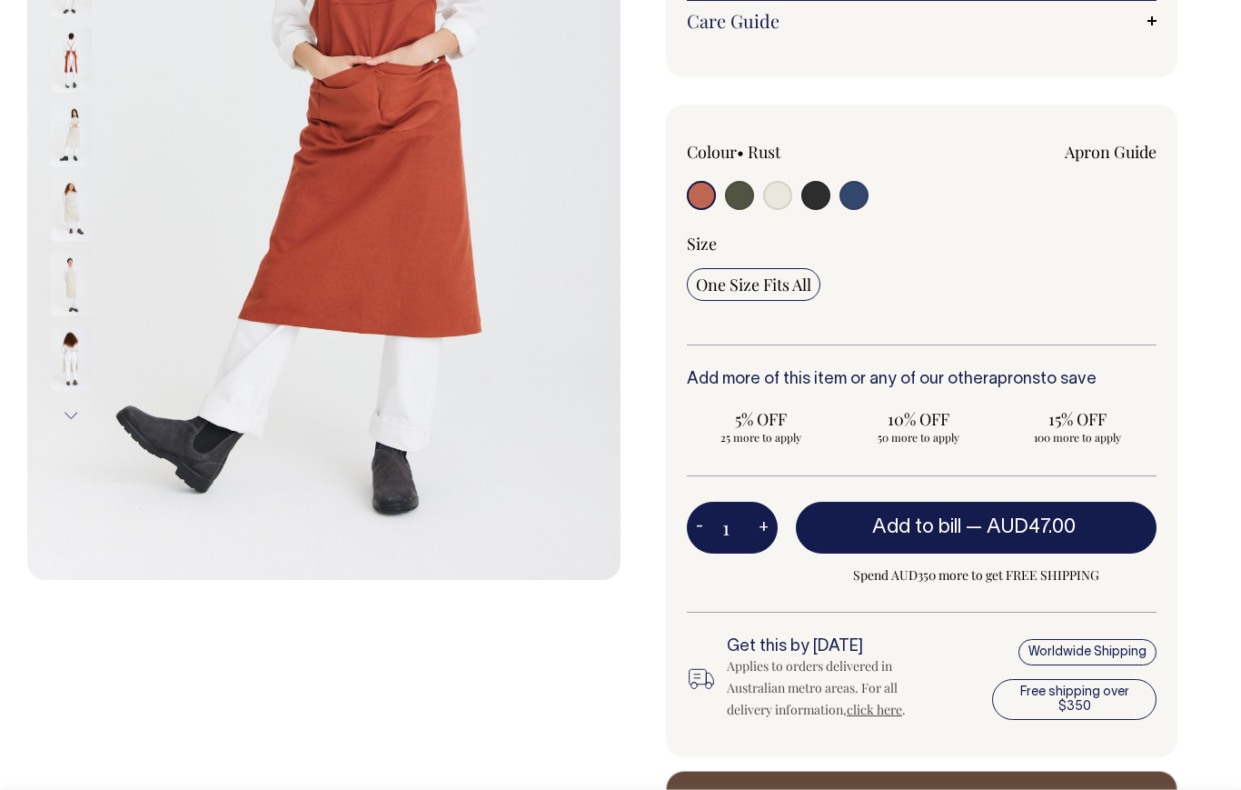
scroll to position [404, 0]
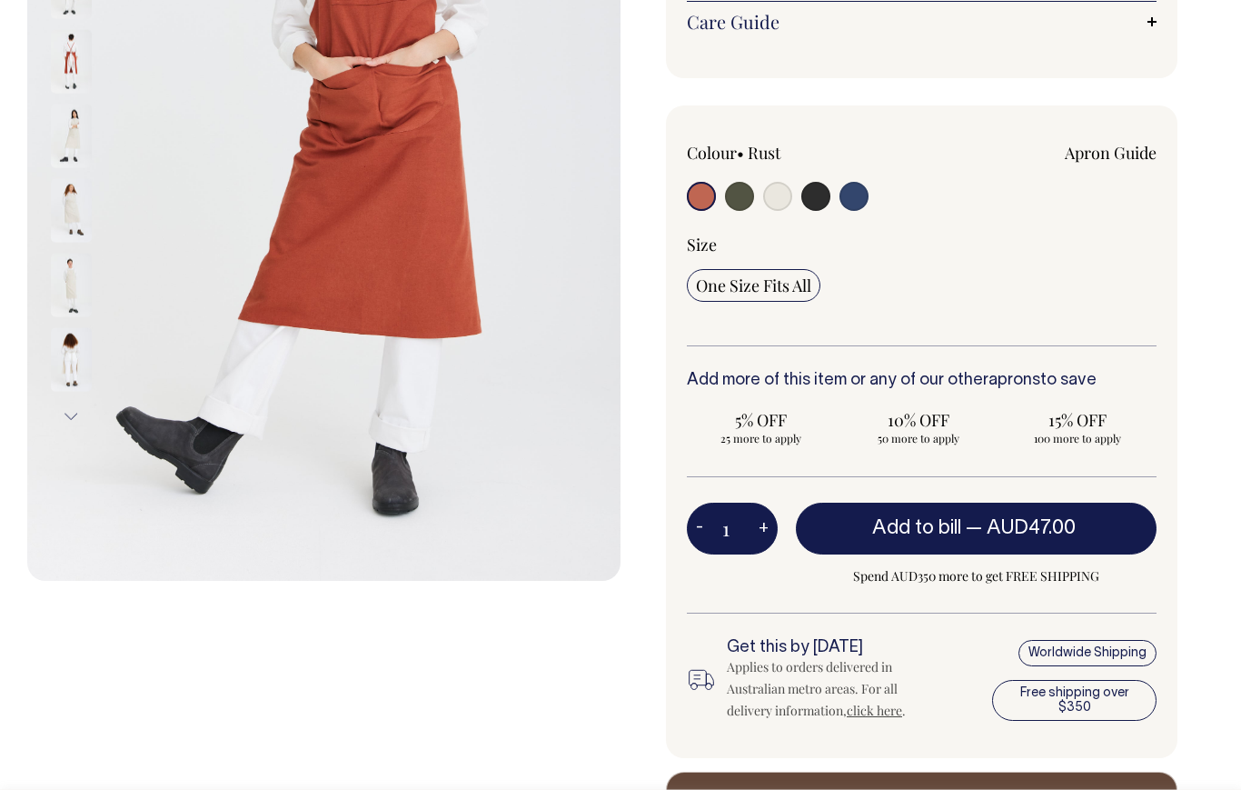
click at [864, 202] on input "radio" at bounding box center [853, 196] width 29 height 29
radio input "true"
select select "Indigo"
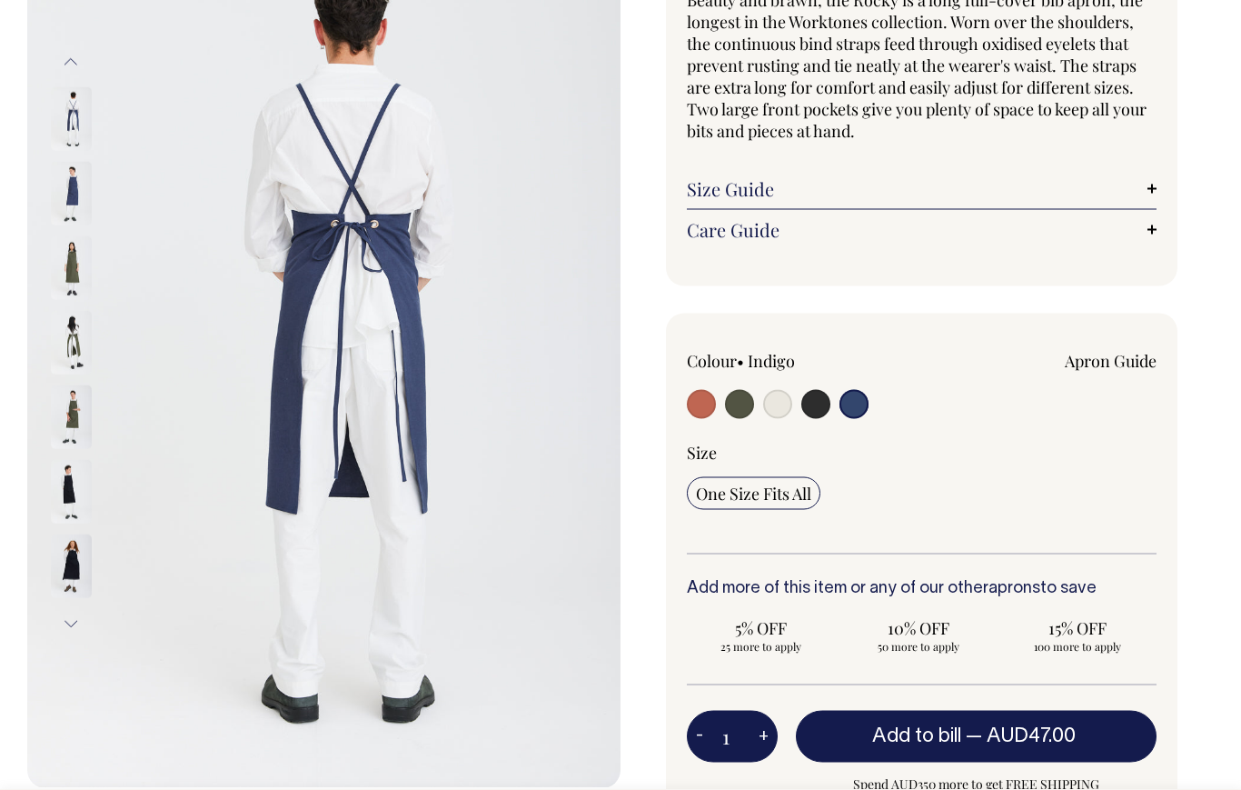
scroll to position [197, 0]
click at [66, 422] on img at bounding box center [71, 417] width 41 height 64
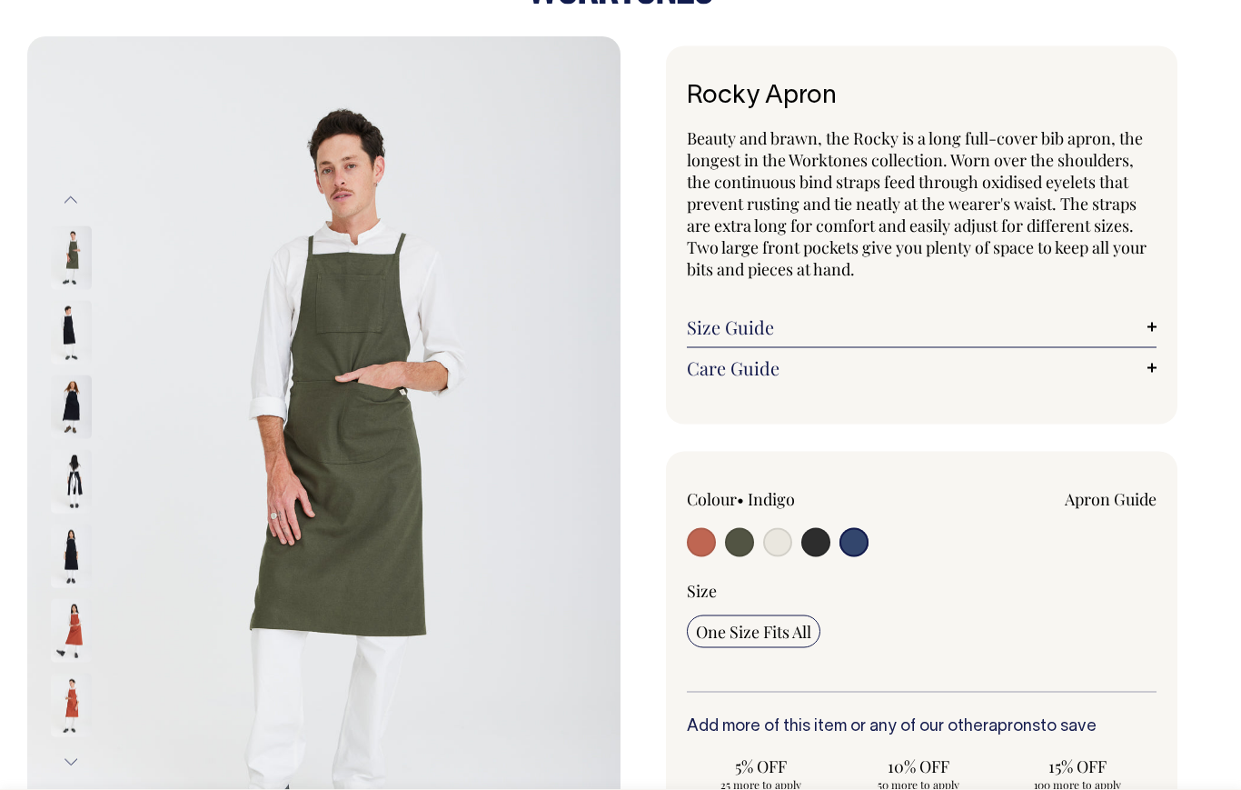
scroll to position [0, 0]
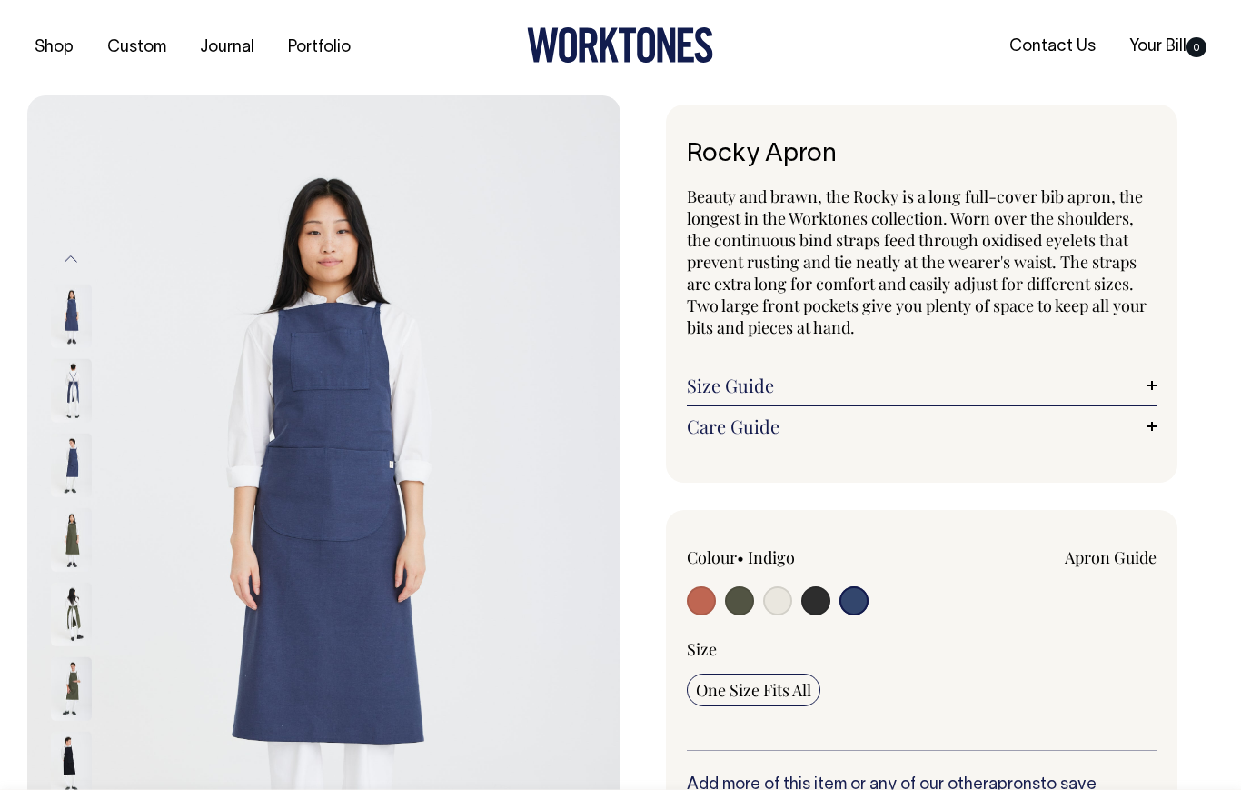
select select "Indigo"
